Goal: Register for event/course

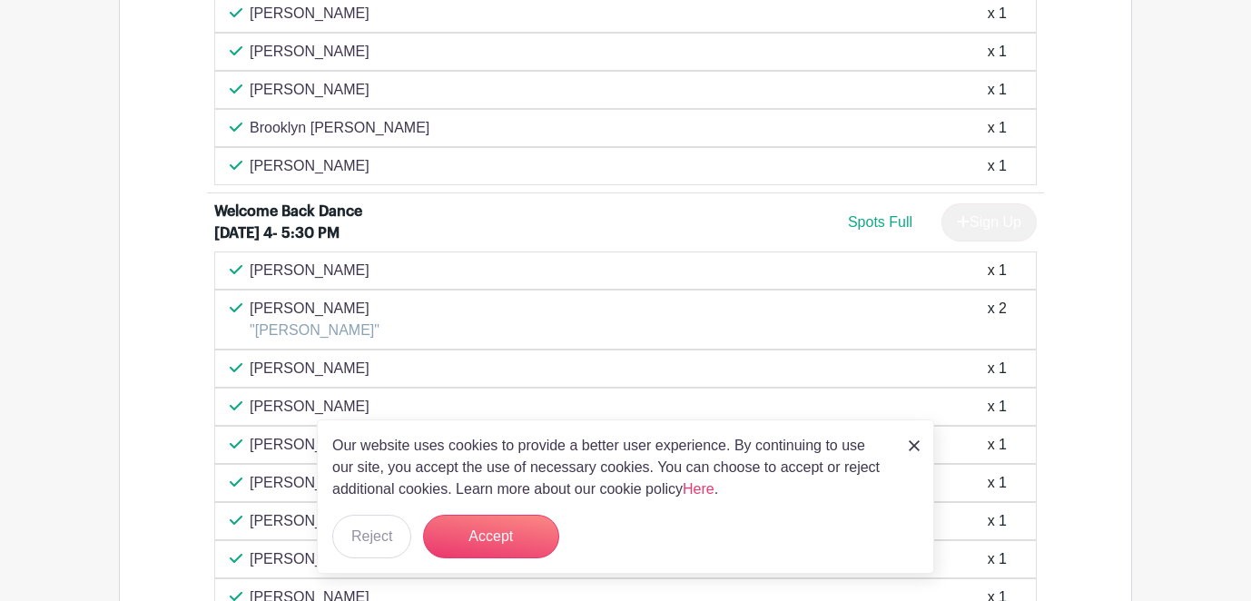
scroll to position [1235, 0]
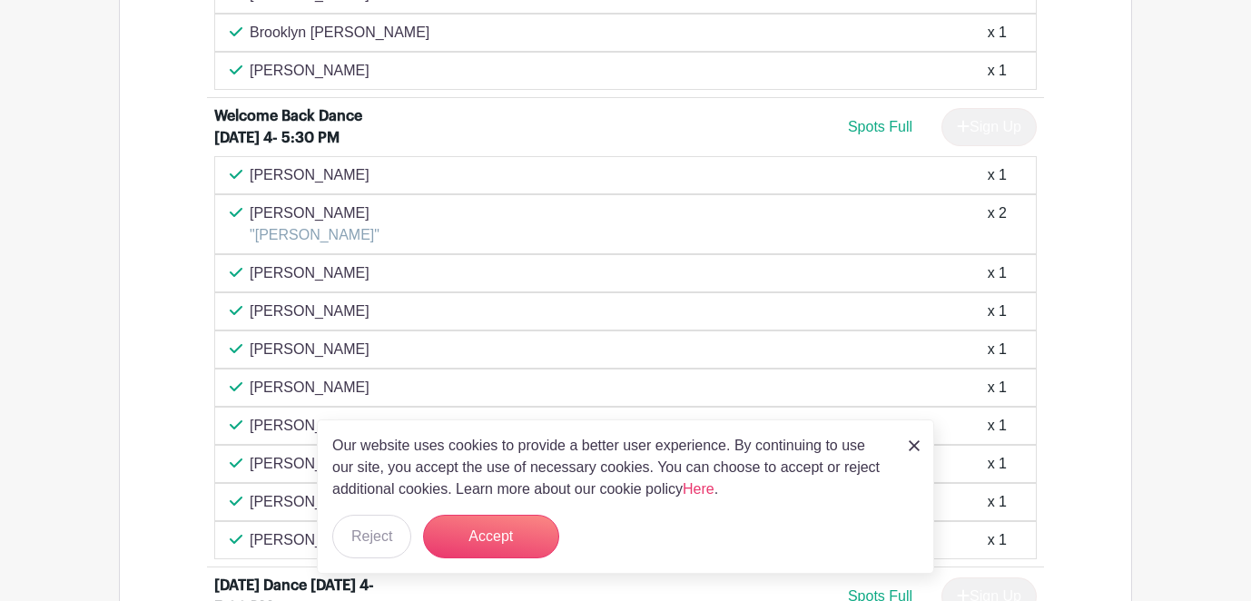
click at [1002, 240] on div "x 2" at bounding box center [997, 224] width 19 height 44
click at [546, 534] on button "Accept" at bounding box center [491, 537] width 136 height 44
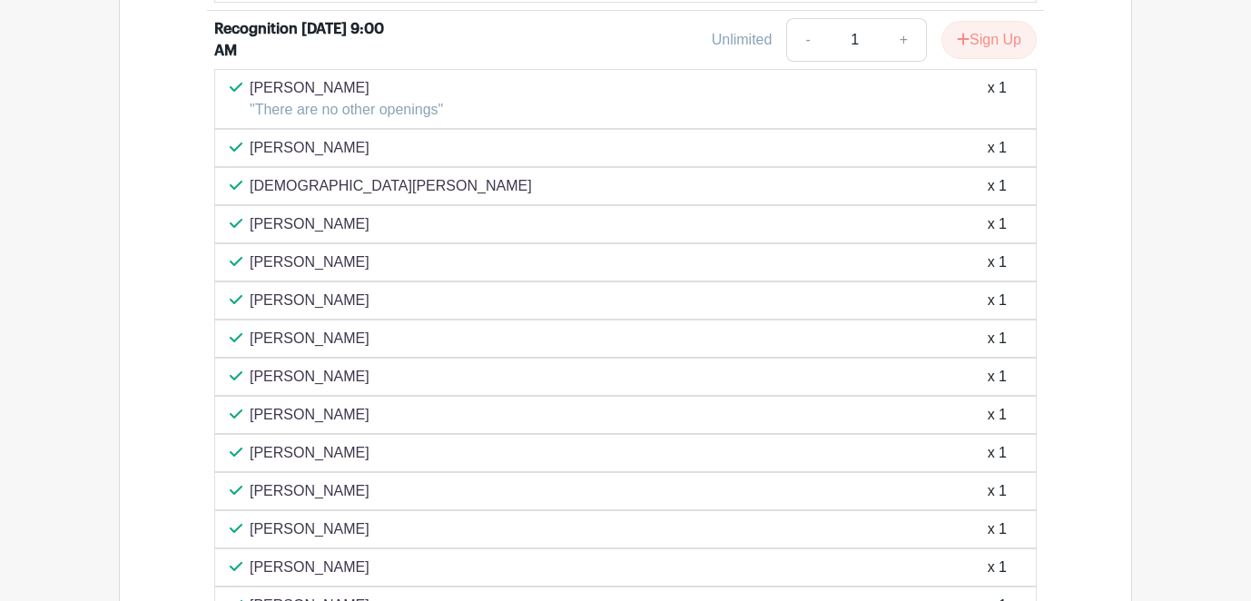
scroll to position [4678, 0]
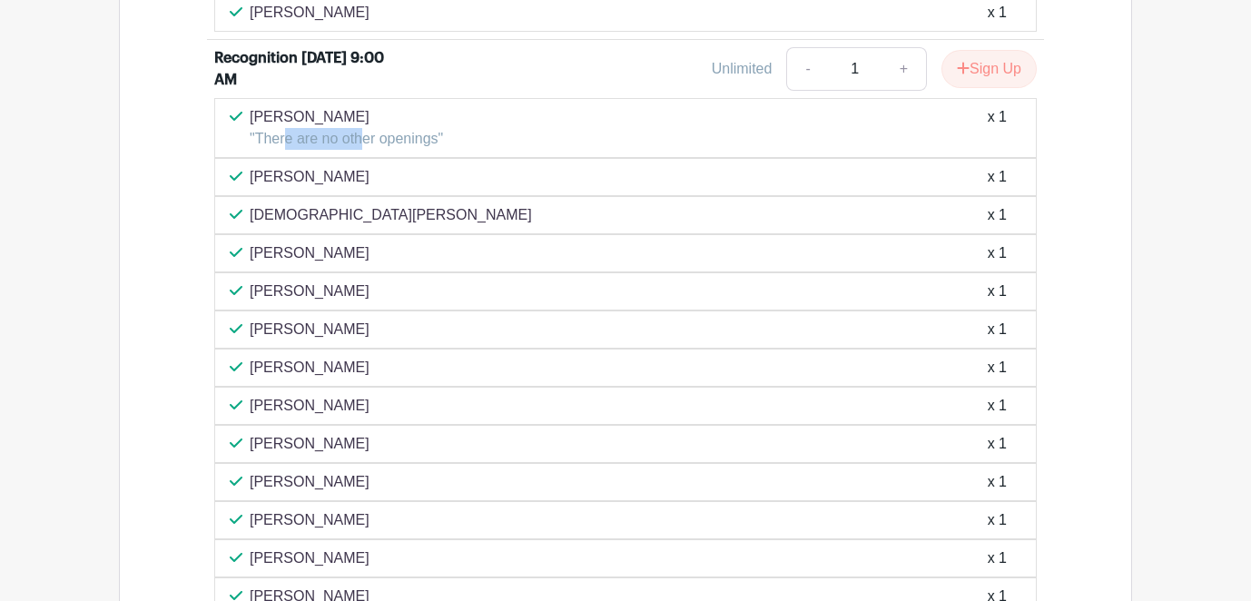
drag, startPoint x: 288, startPoint y: 173, endPoint x: 358, endPoint y: 179, distance: 70.2
click at [358, 150] on p ""There are no other openings"" at bounding box center [346, 139] width 193 height 22
click at [530, 150] on div "[PERSON_NAME] "There are no other openings" x 1" at bounding box center [626, 128] width 792 height 44
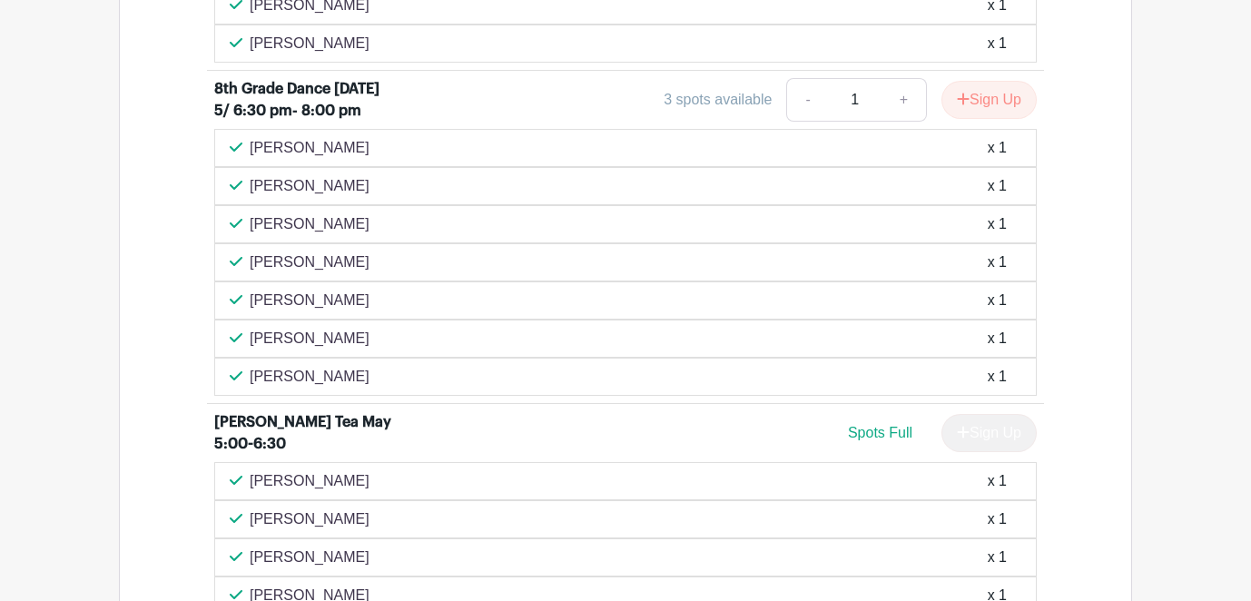
scroll to position [4031, 0]
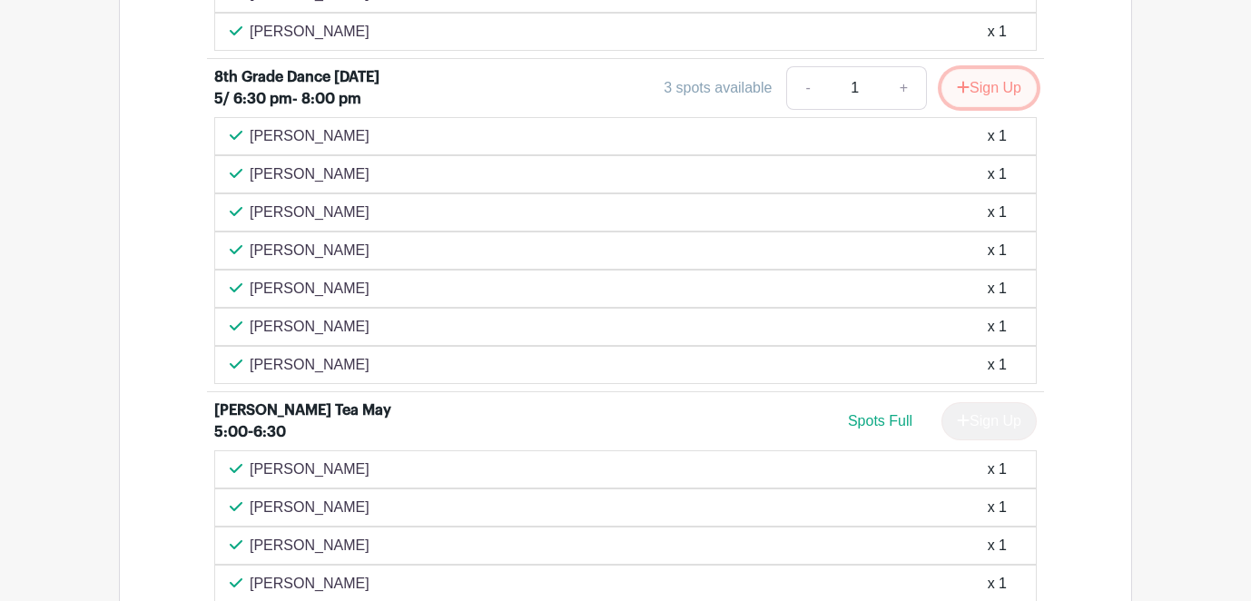
click at [1002, 107] on button "Sign Up" at bounding box center [988, 88] width 95 height 38
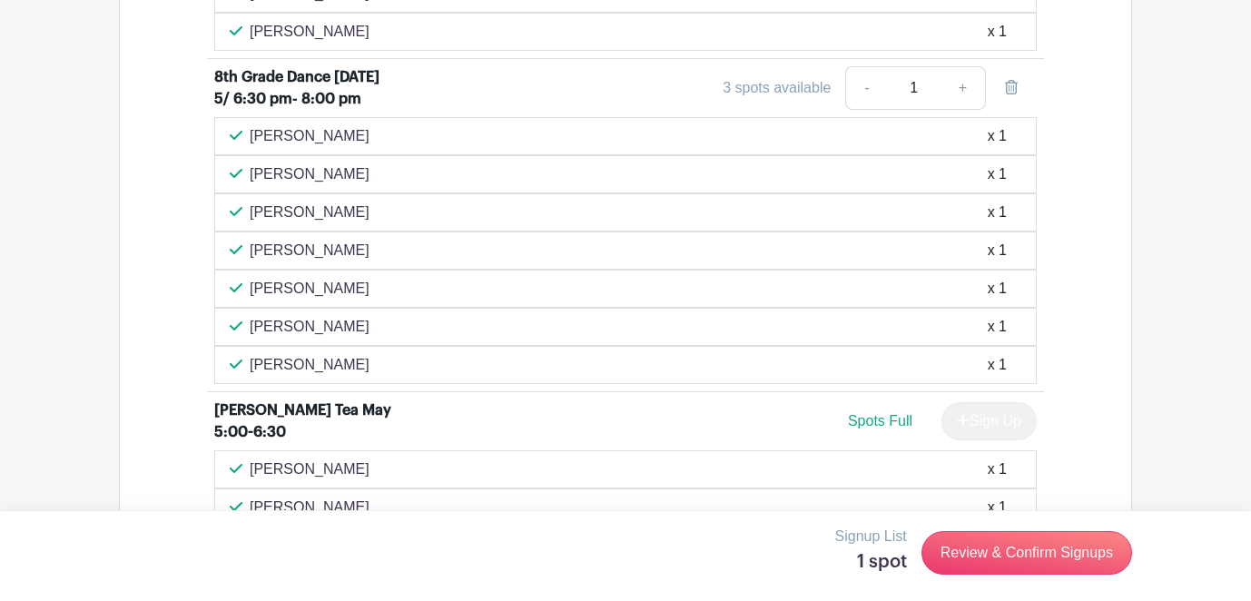
click at [784, 99] on div "3 spots available" at bounding box center [777, 88] width 108 height 22
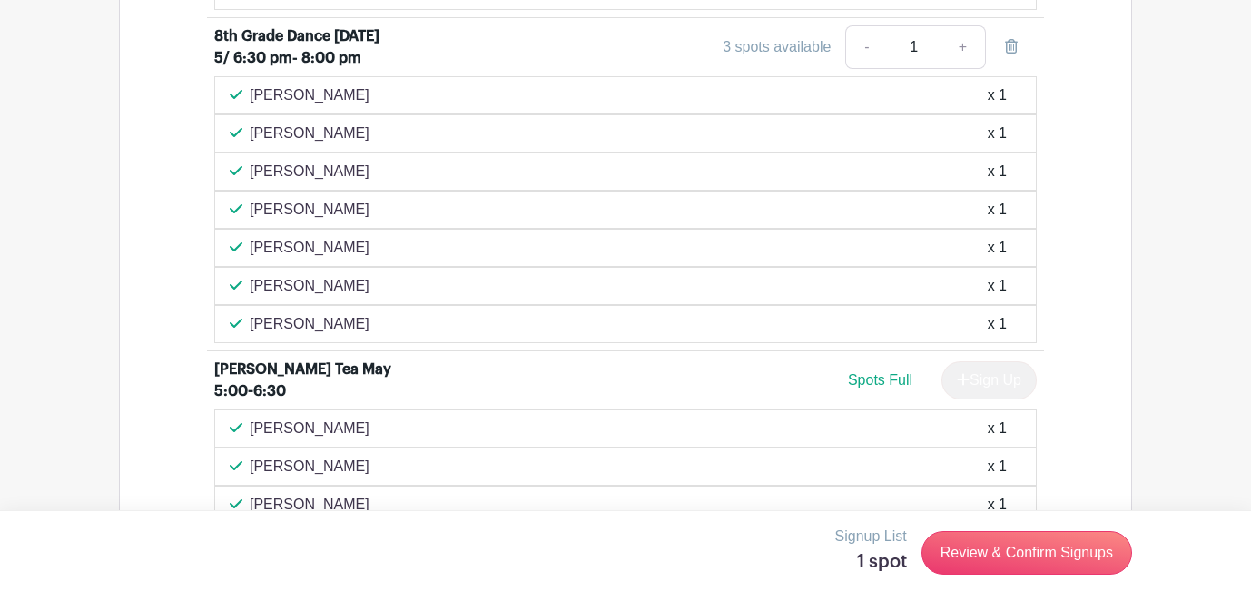
scroll to position [3999, 0]
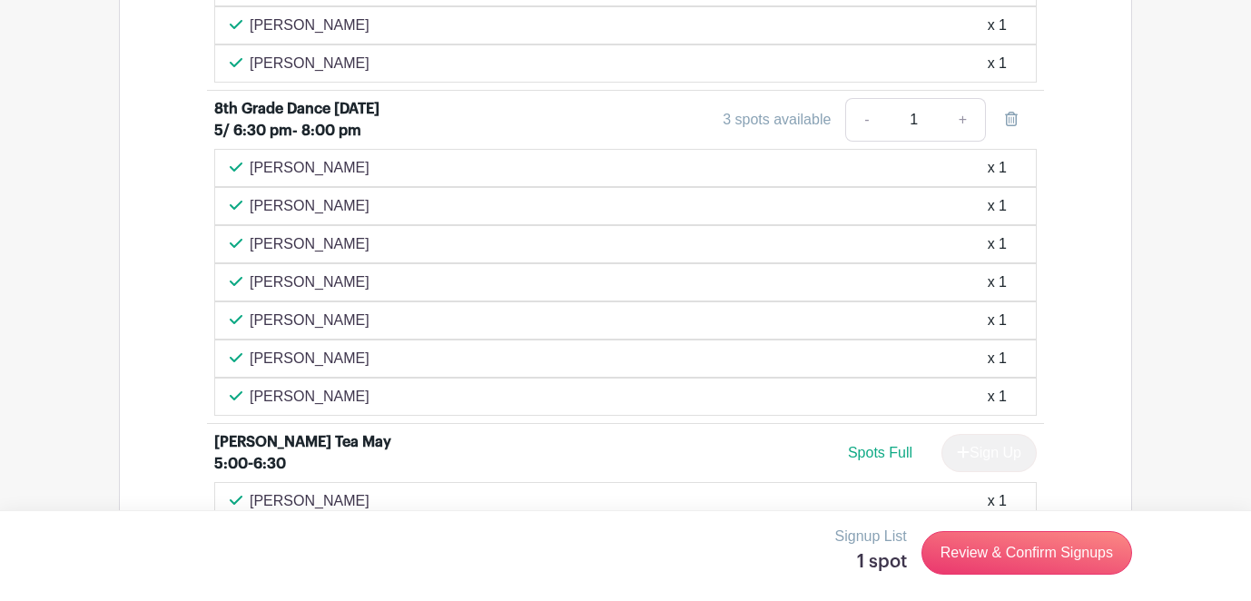
click at [770, 131] on div "3 spots available" at bounding box center [777, 120] width 108 height 22
click at [871, 142] on link "-" at bounding box center [866, 120] width 42 height 44
click at [981, 142] on link "+" at bounding box center [963, 120] width 45 height 44
type input "2"
click at [857, 142] on link "-" at bounding box center [866, 120] width 42 height 44
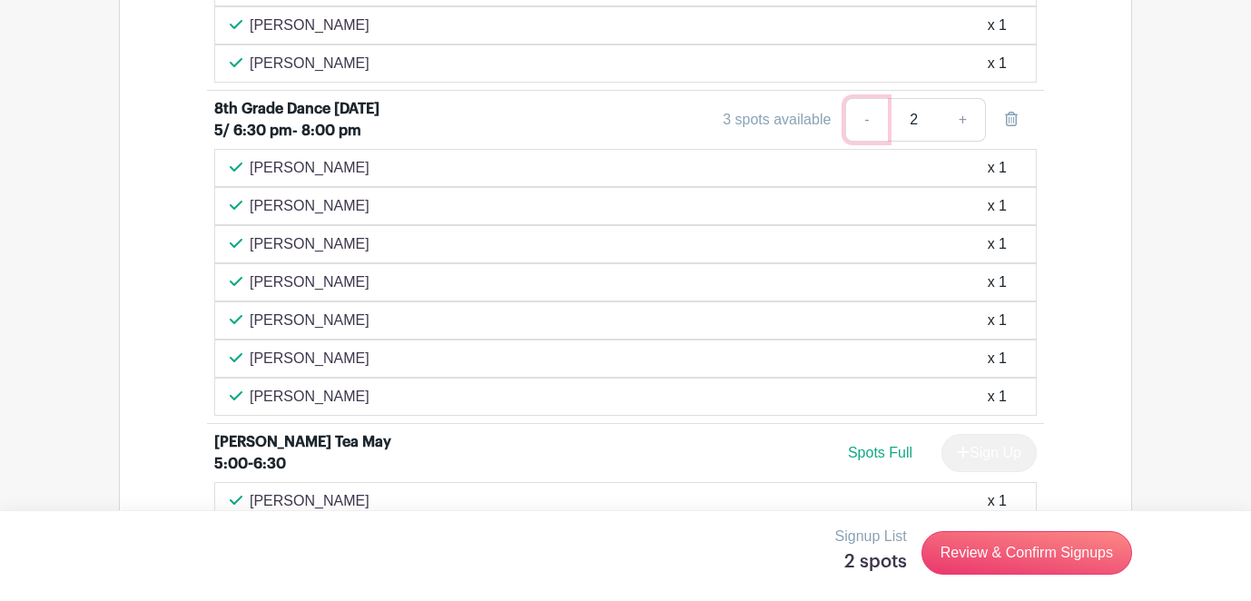
type input "1"
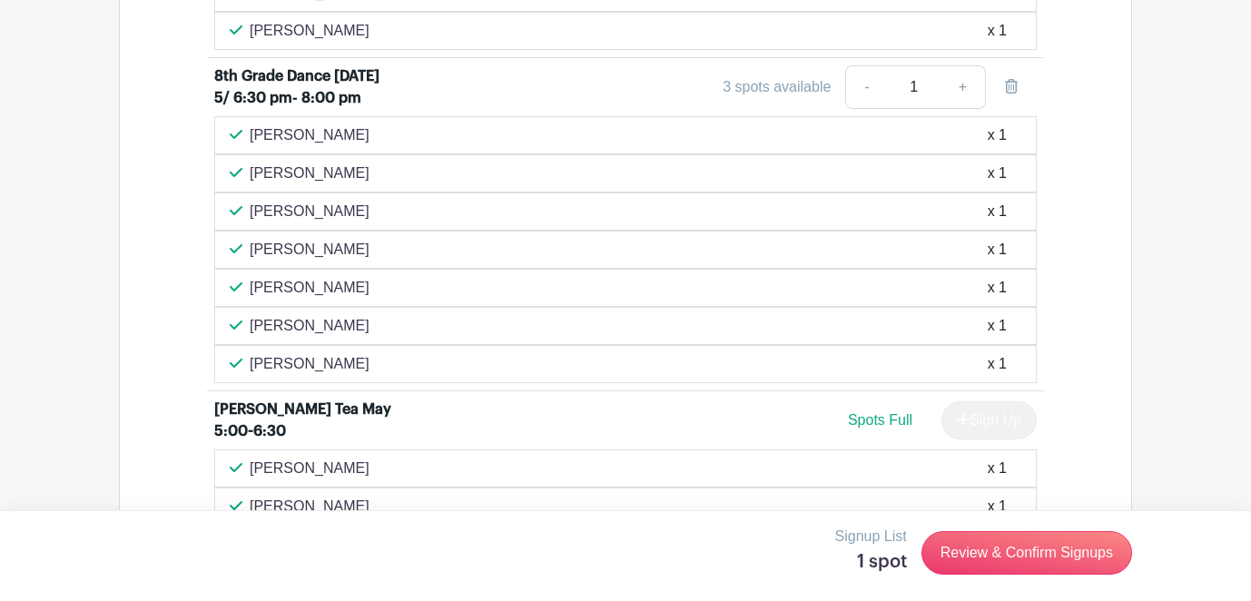
scroll to position [4064, 0]
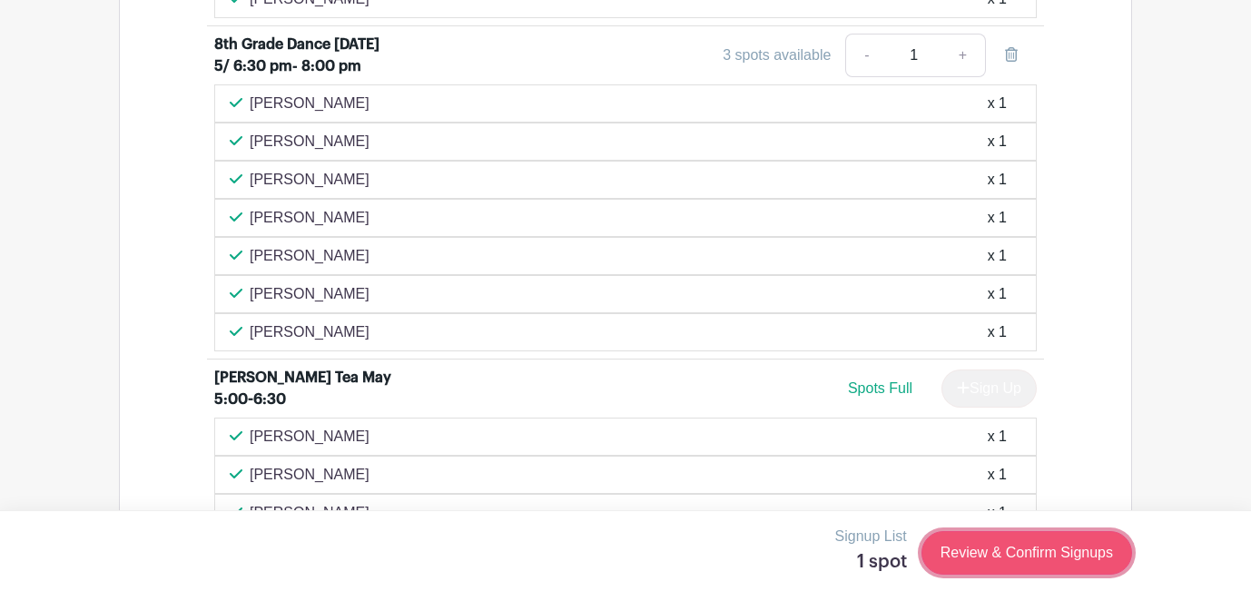
click at [1022, 561] on link "Review & Confirm Signups" at bounding box center [1027, 553] width 211 height 44
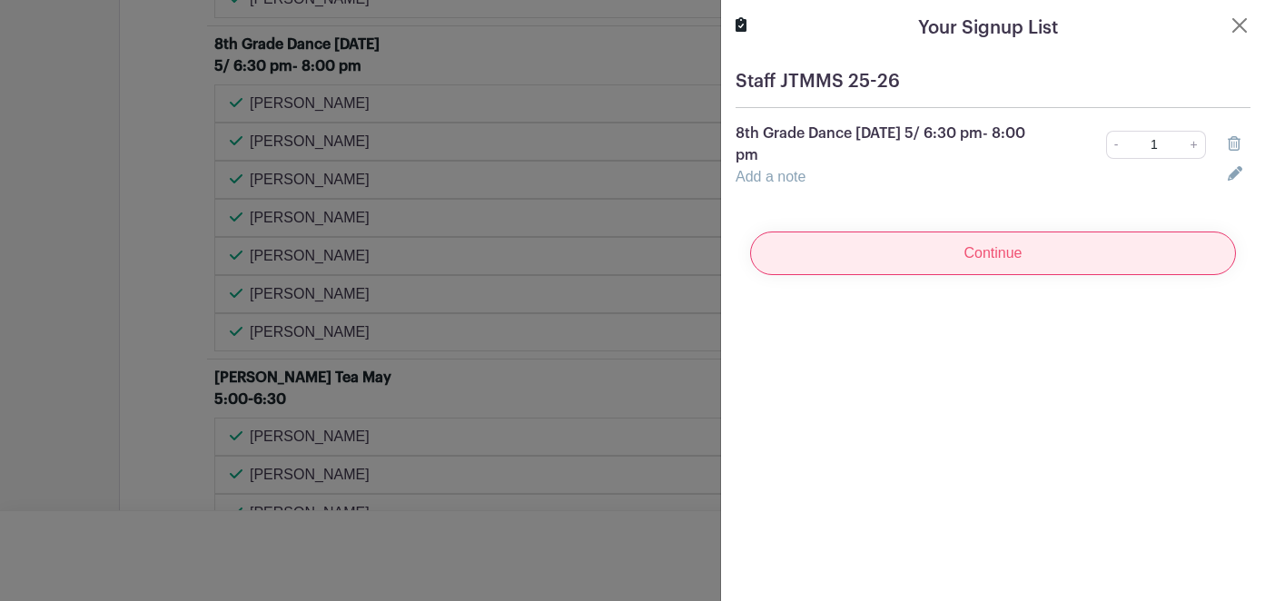
click at [965, 242] on input "Continue" at bounding box center [993, 254] width 486 height 44
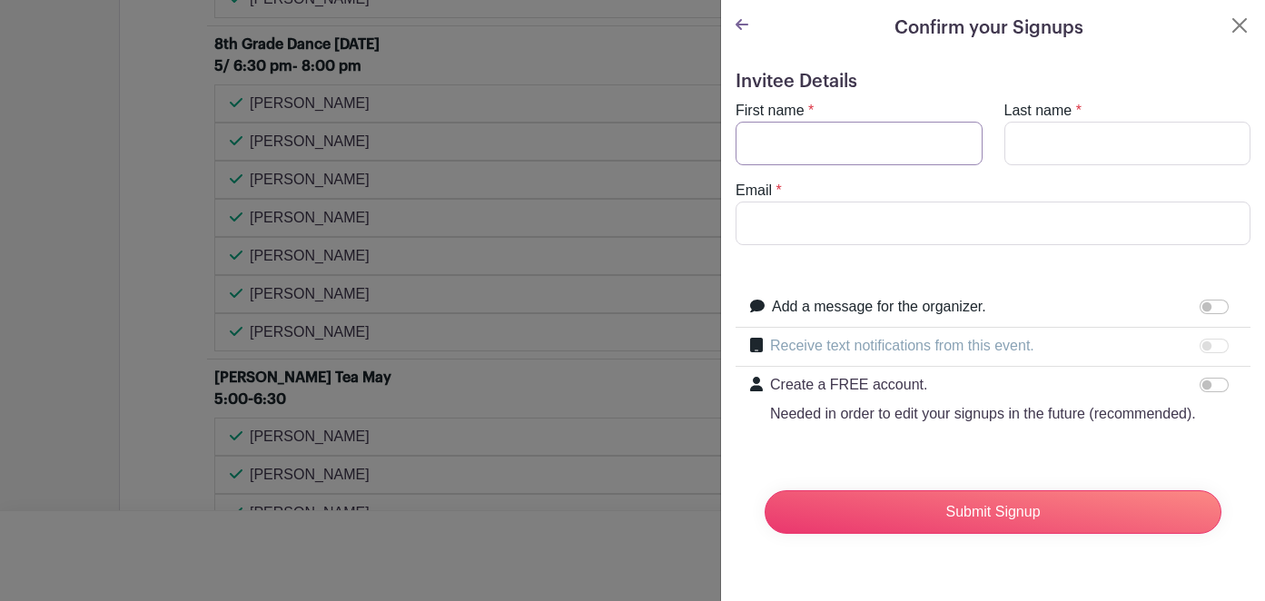
click at [902, 147] on input "First name" at bounding box center [858, 144] width 247 height 44
type input "[PERSON_NAME]"
click at [1004, 143] on input "Last name" at bounding box center [1127, 144] width 247 height 44
type input "[PERSON_NAME]"
click at [934, 213] on input "Email" at bounding box center [992, 224] width 515 height 44
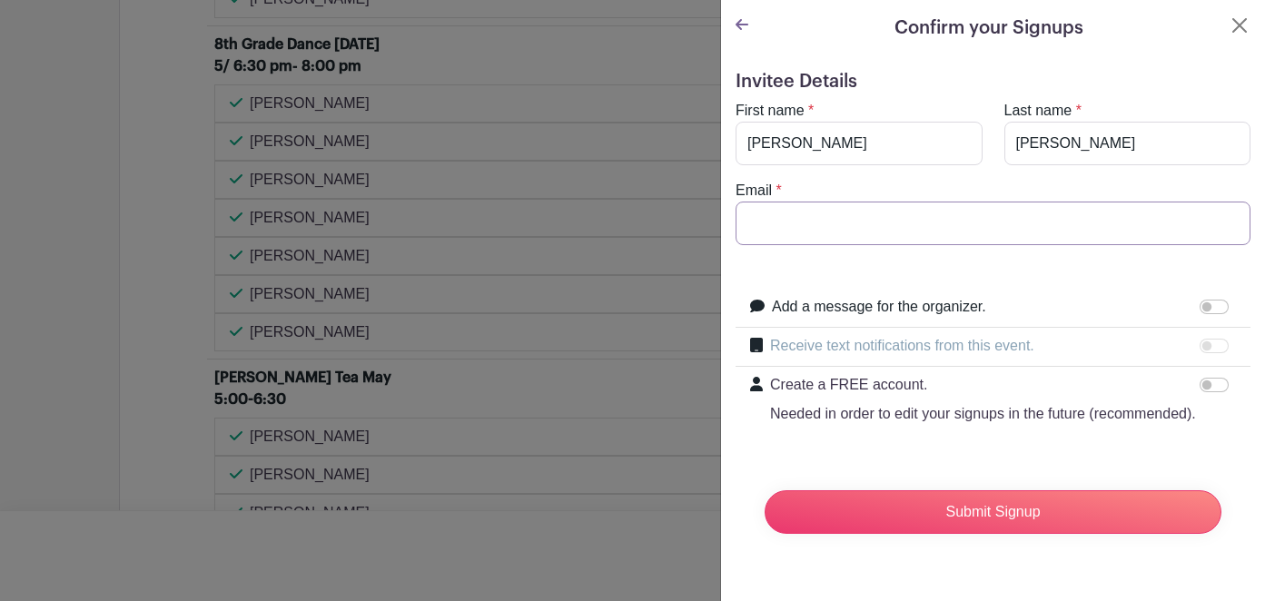
type input "[EMAIL_ADDRESS][DOMAIN_NAME]"
click at [1199, 347] on div at bounding box center [1217, 346] width 36 height 22
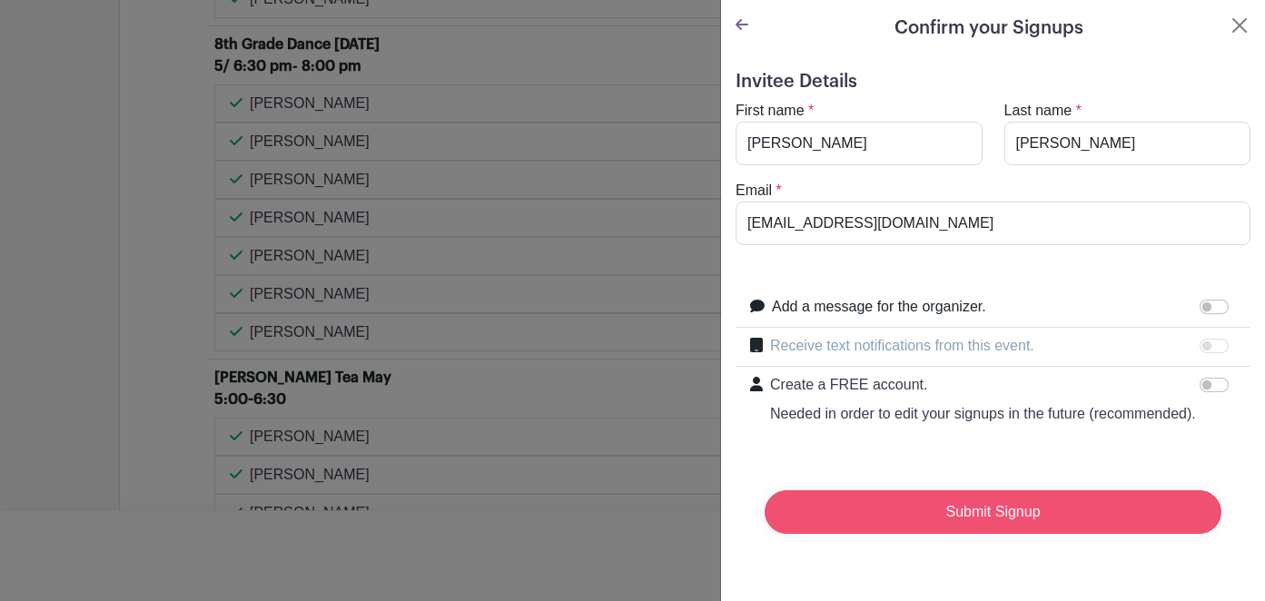
click at [951, 534] on input "Submit Signup" at bounding box center [992, 512] width 457 height 44
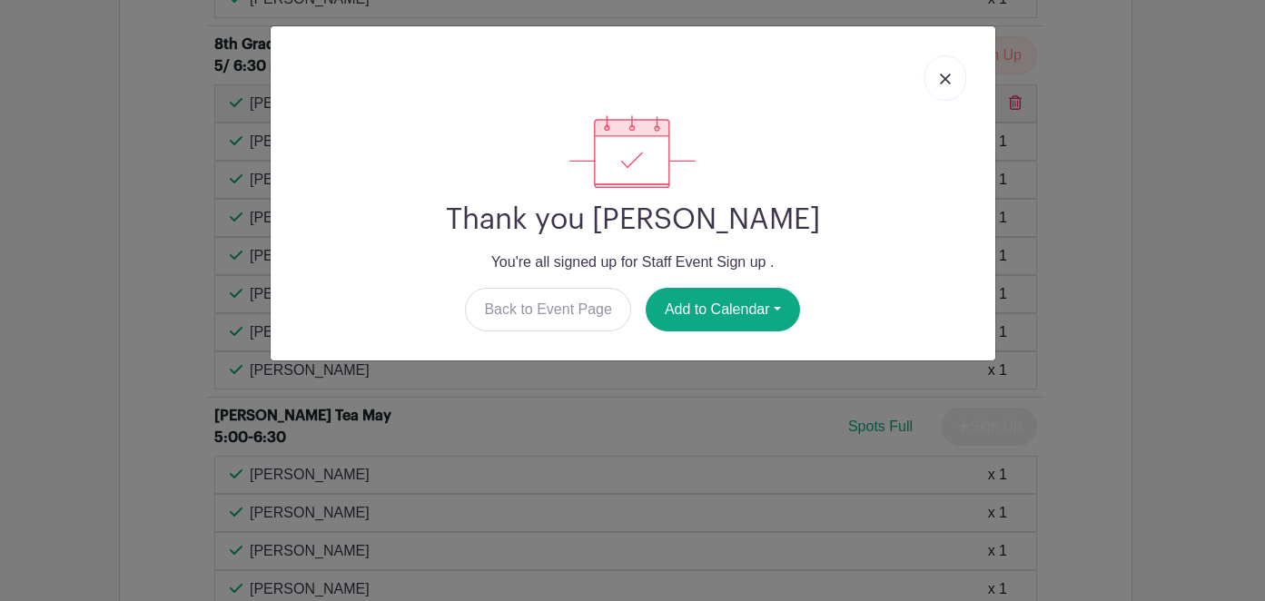
click at [932, 80] on link at bounding box center [945, 77] width 42 height 45
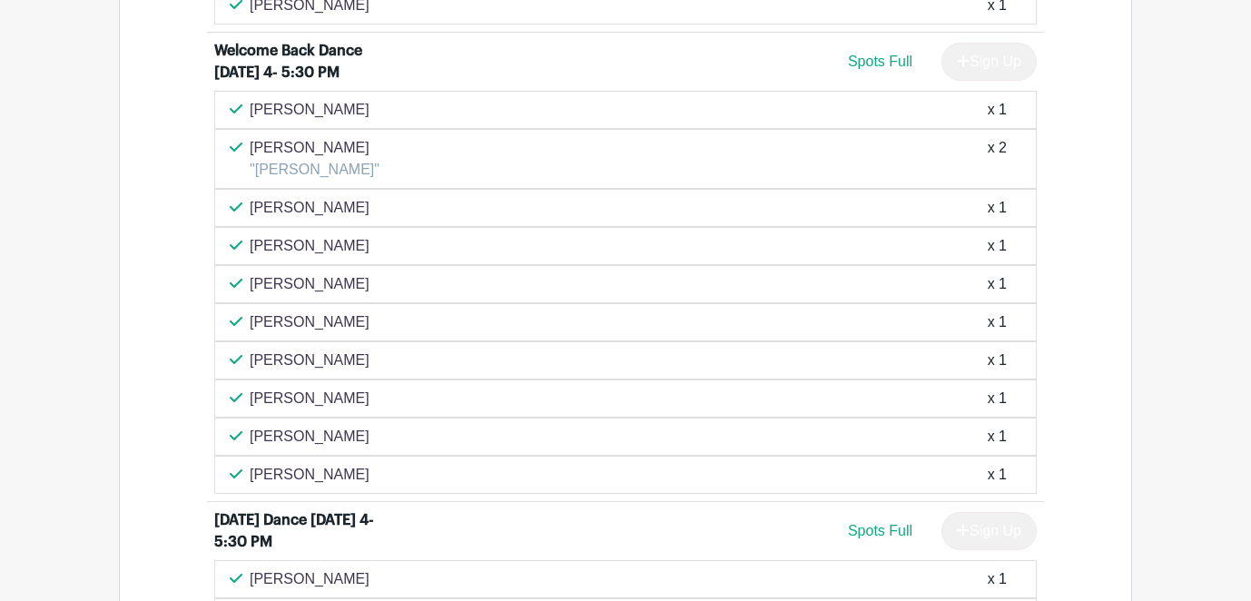
scroll to position [1308, 0]
